Goal: Information Seeking & Learning: Learn about a topic

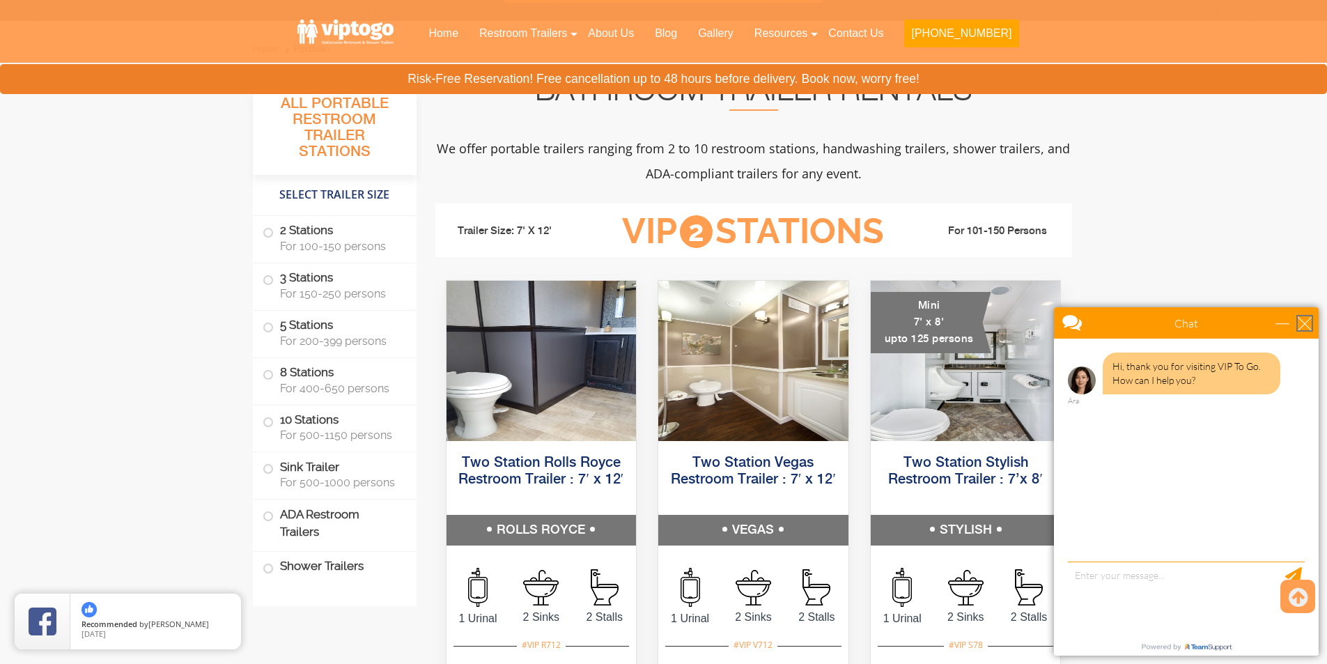
click at [1301, 323] on div "close" at bounding box center [1305, 323] width 14 height 14
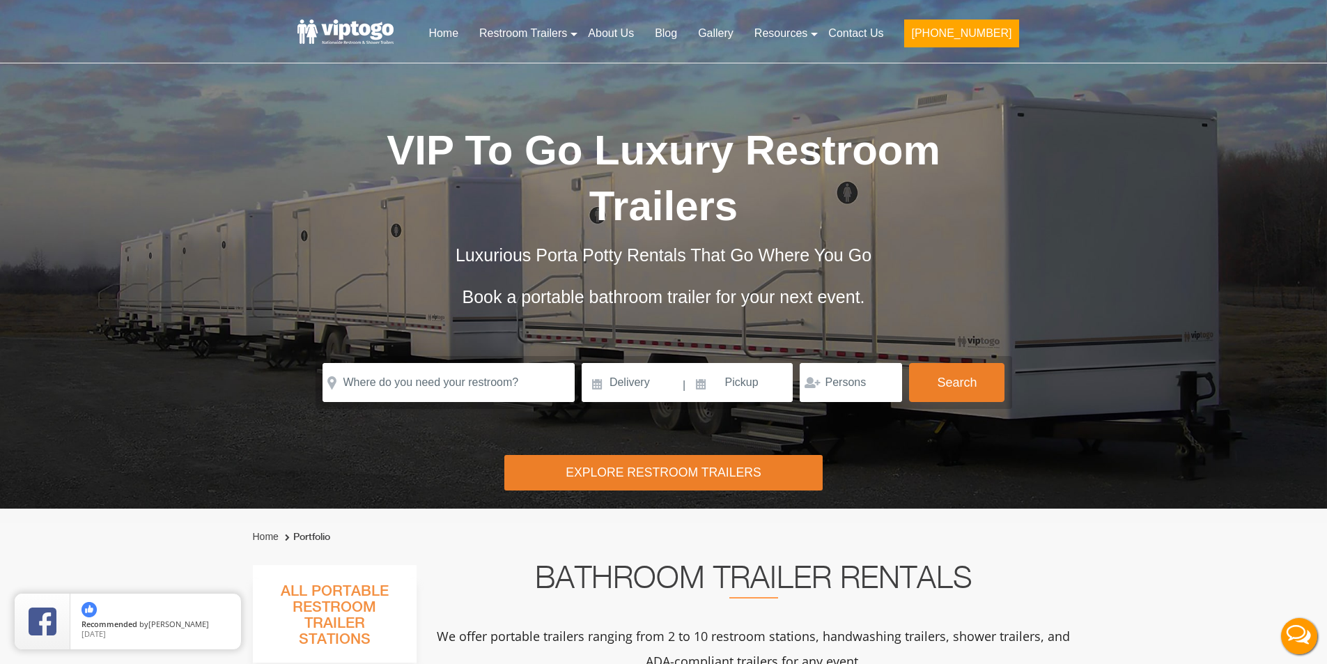
click at [690, 455] on div "Explore Restroom Trailers" at bounding box center [663, 473] width 318 height 36
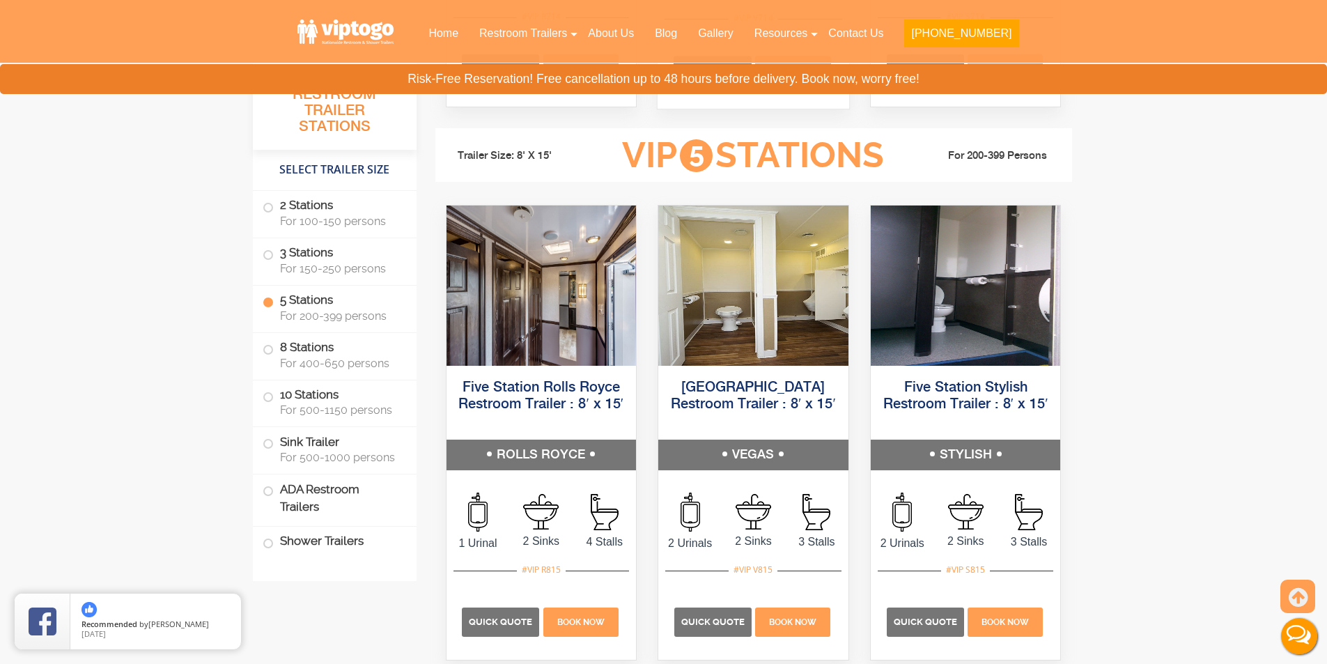
scroll to position [2041, 0]
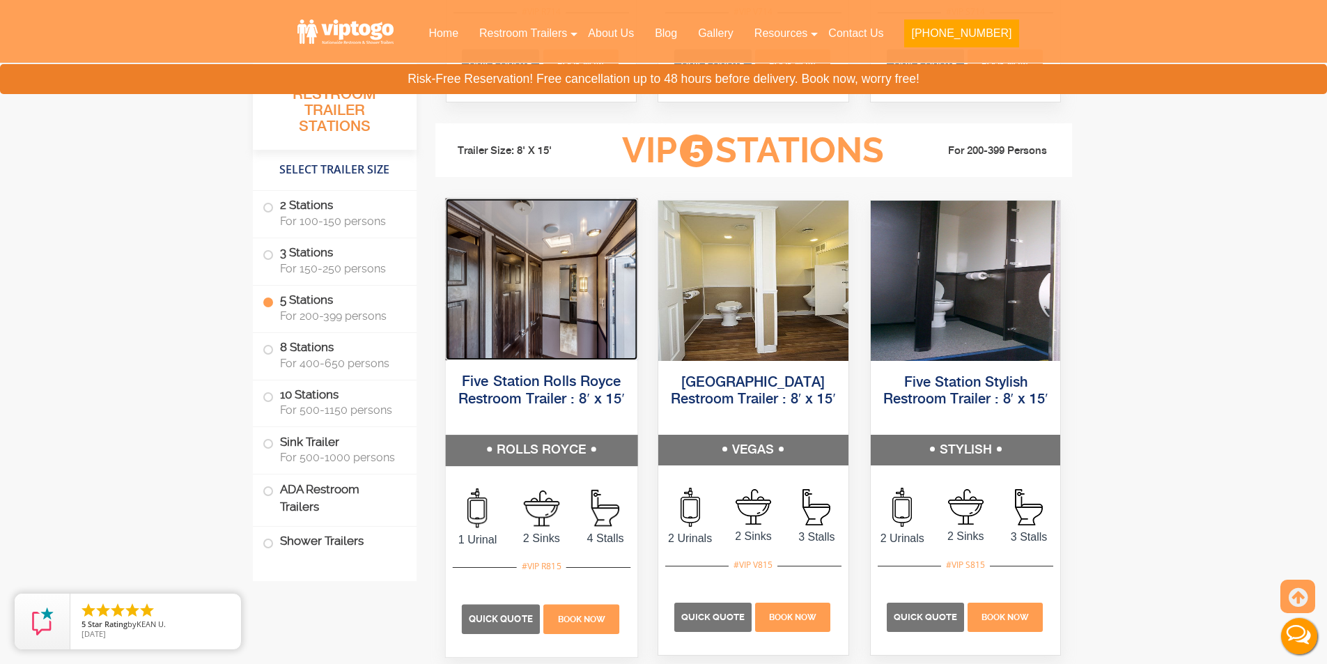
click at [525, 309] on img at bounding box center [541, 279] width 192 height 162
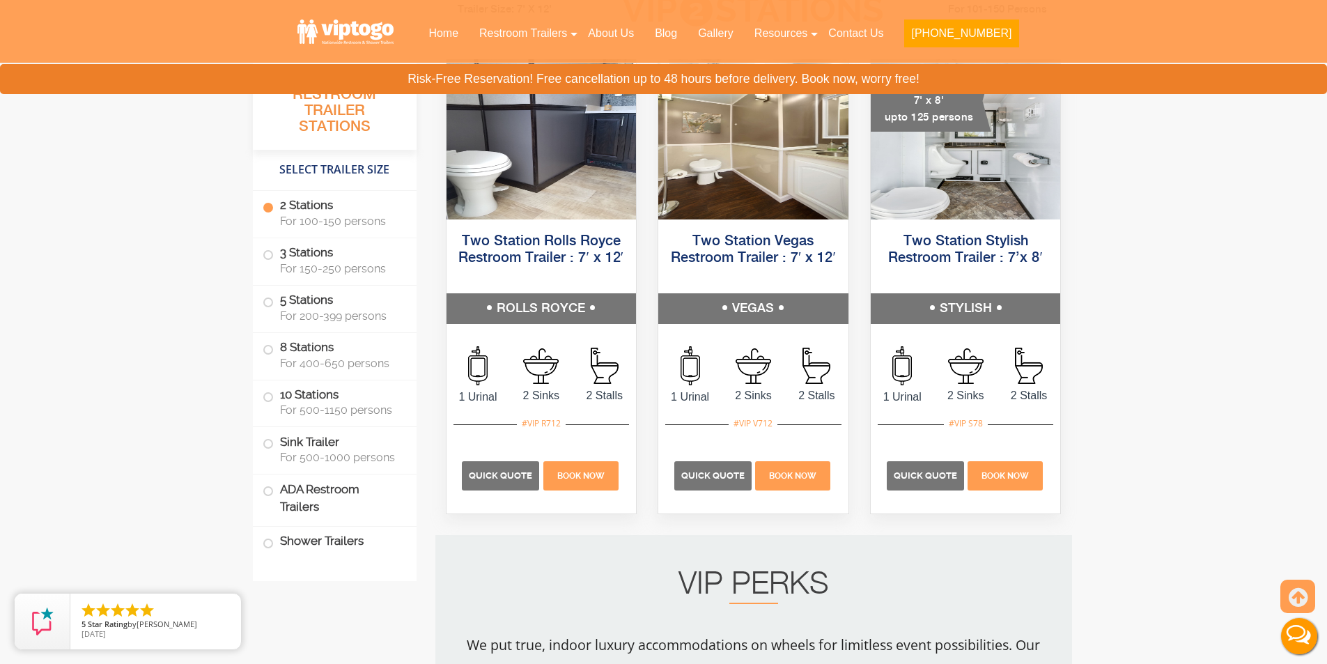
scroll to position [0, 0]
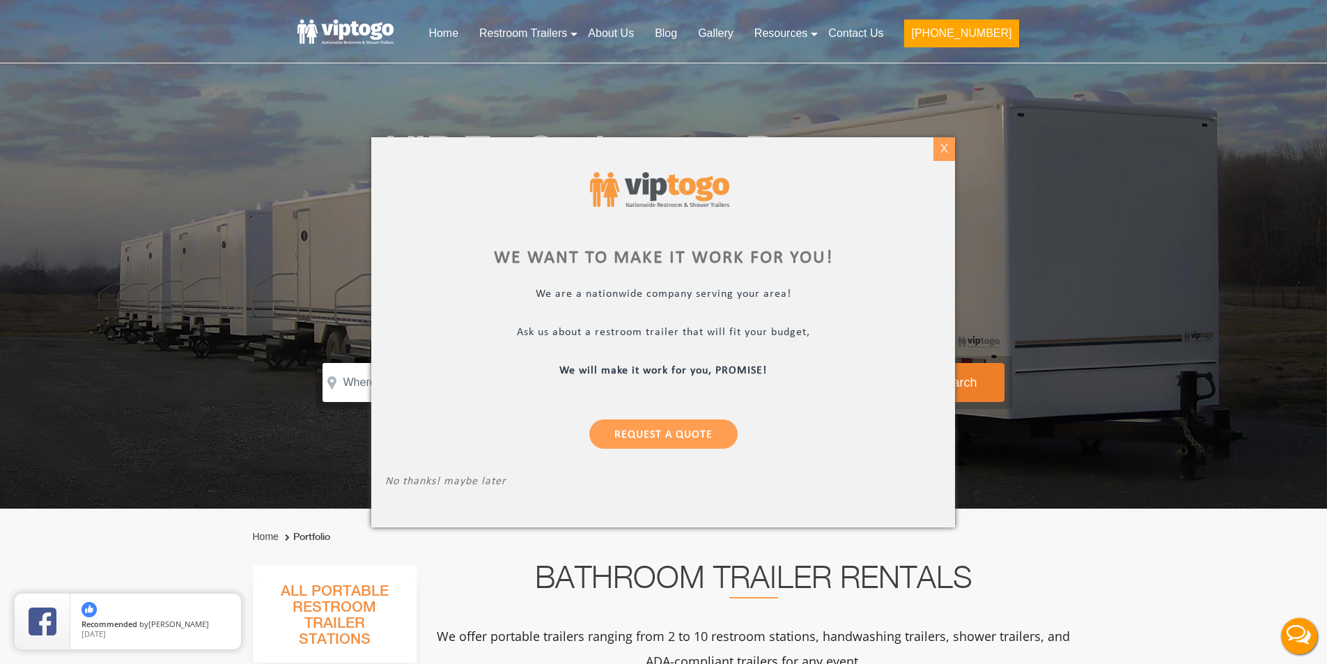
click at [950, 144] on div "X" at bounding box center [944, 149] width 22 height 24
